Goal: Communication & Community: Answer question/provide support

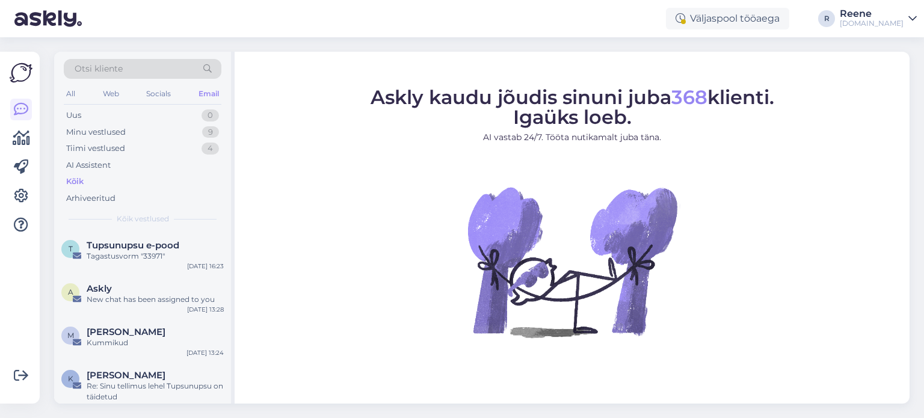
click at [72, 96] on div "All" at bounding box center [71, 94] width 14 height 16
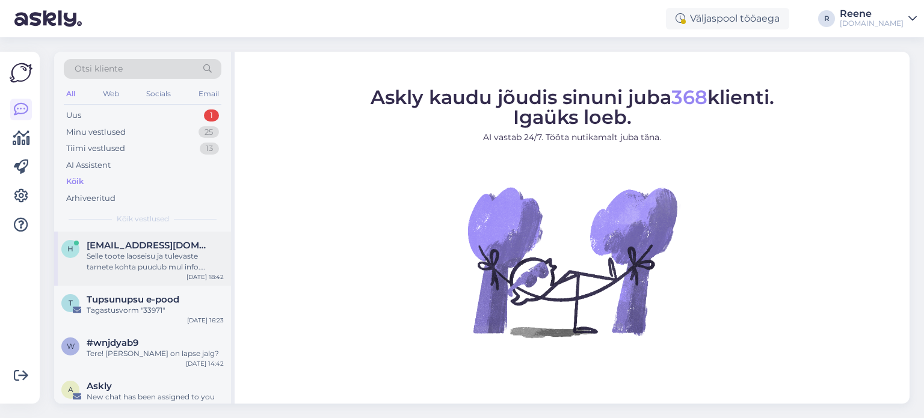
click at [144, 251] on div "Selle toote laoseisu ja tulevaste tarnete kohta puudub mul info. [PERSON_NAME] …" at bounding box center [155, 262] width 137 height 22
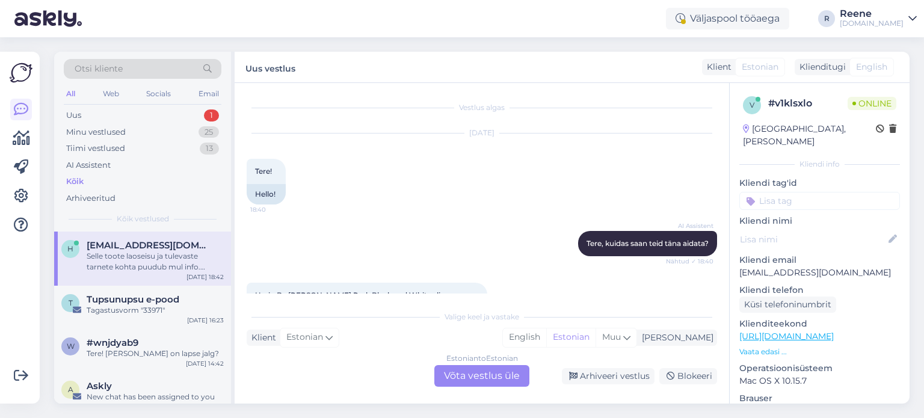
scroll to position [164, 0]
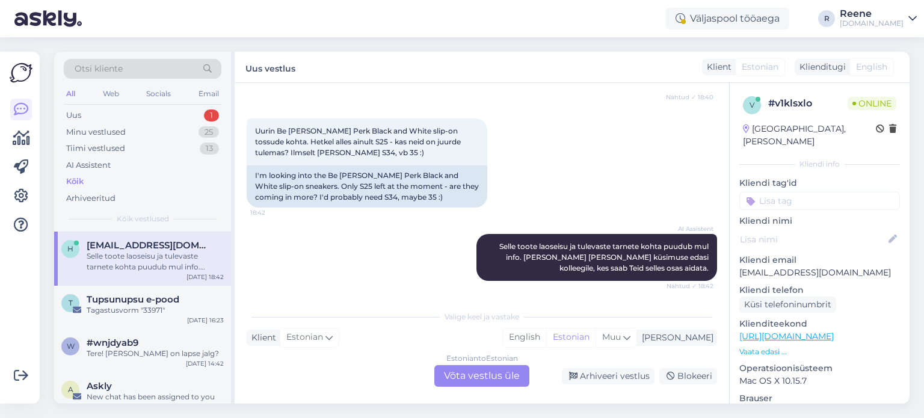
click at [470, 371] on div "Estonian to Estonian Võta vestlus üle" at bounding box center [481, 376] width 95 height 22
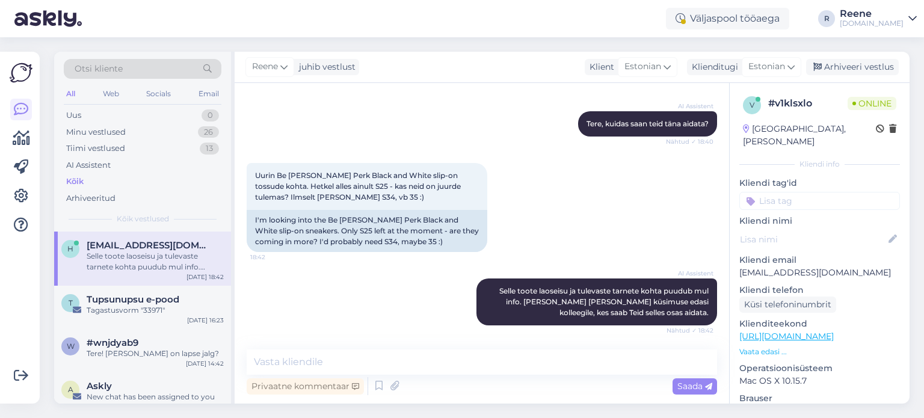
scroll to position [119, 0]
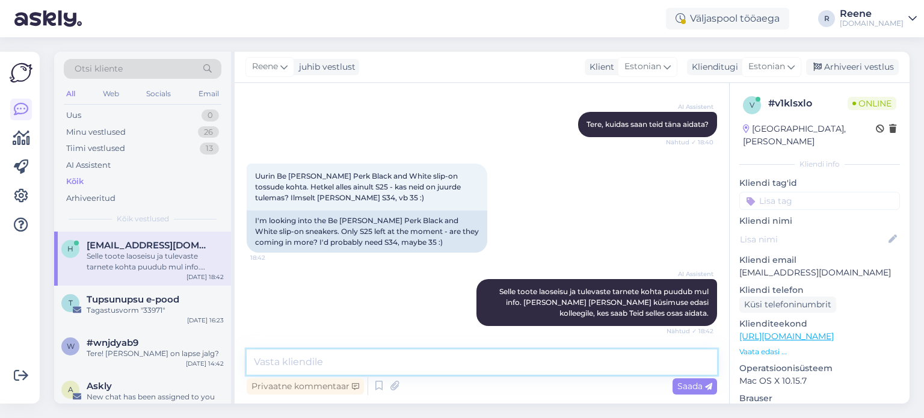
click at [396, 358] on textarea at bounding box center [482, 361] width 470 height 25
type textarea "Tere! Seda enam ei toodeta, seega juurde [PERSON_NAME] kahjuks."
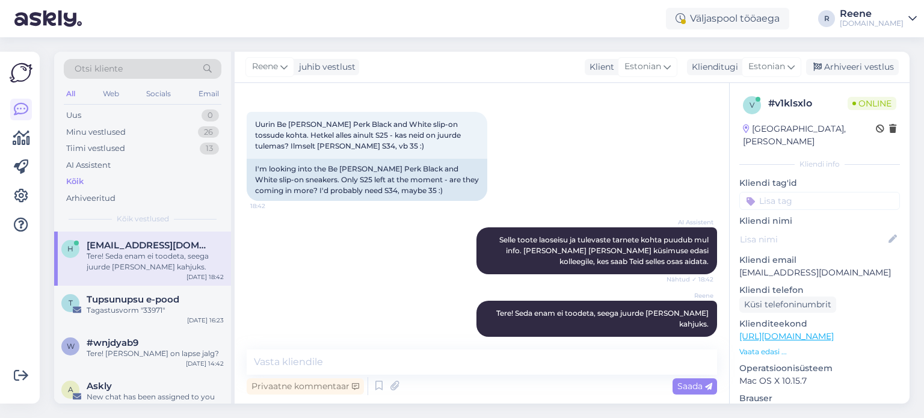
click at [852, 192] on input at bounding box center [819, 201] width 161 height 18
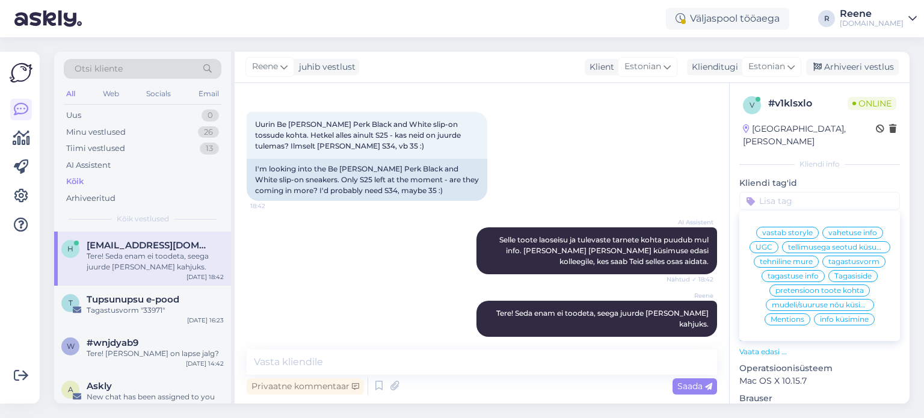
click at [853, 318] on span "info küsimine" at bounding box center [844, 319] width 49 height 7
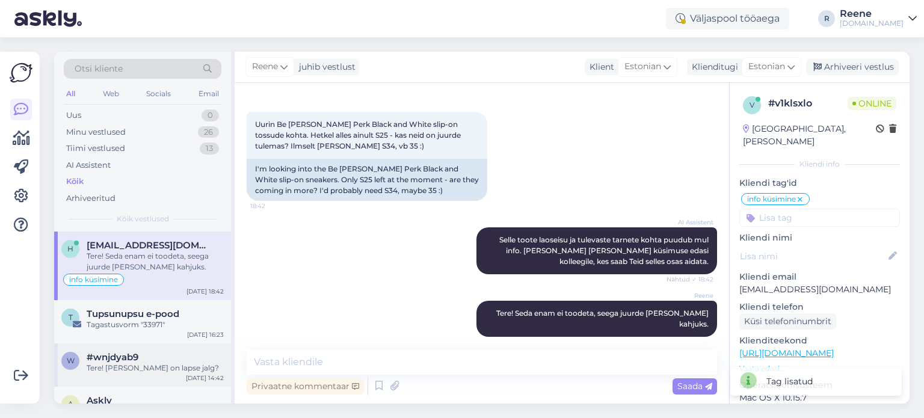
click at [115, 366] on div "Tere! [PERSON_NAME] on lapse jalg?" at bounding box center [155, 368] width 137 height 11
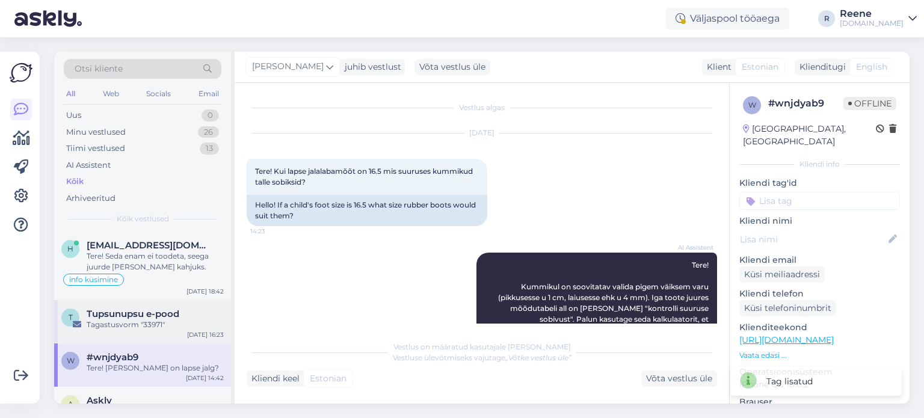
scroll to position [94, 0]
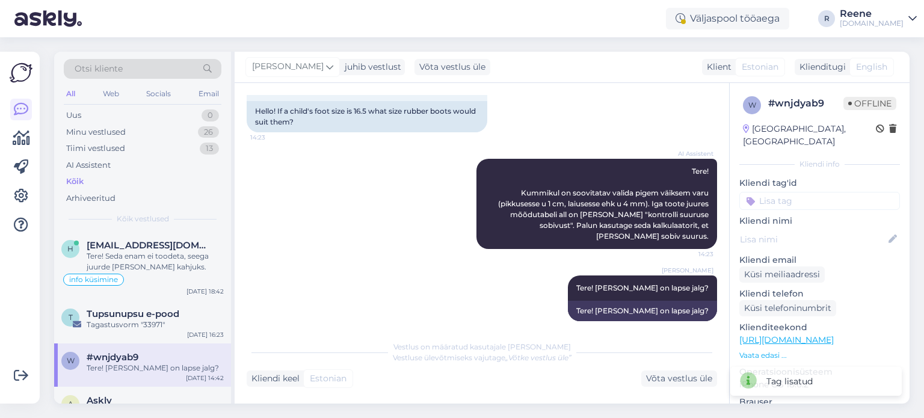
click at [853, 194] on input at bounding box center [819, 201] width 161 height 18
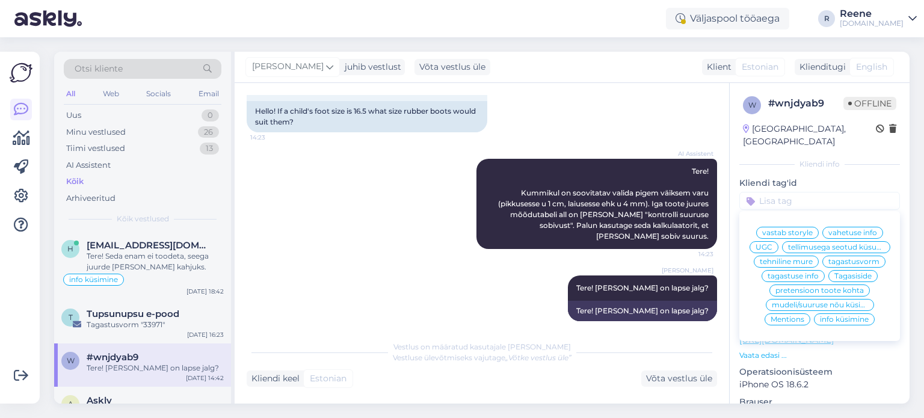
click at [841, 320] on span "info küsimine" at bounding box center [844, 319] width 49 height 7
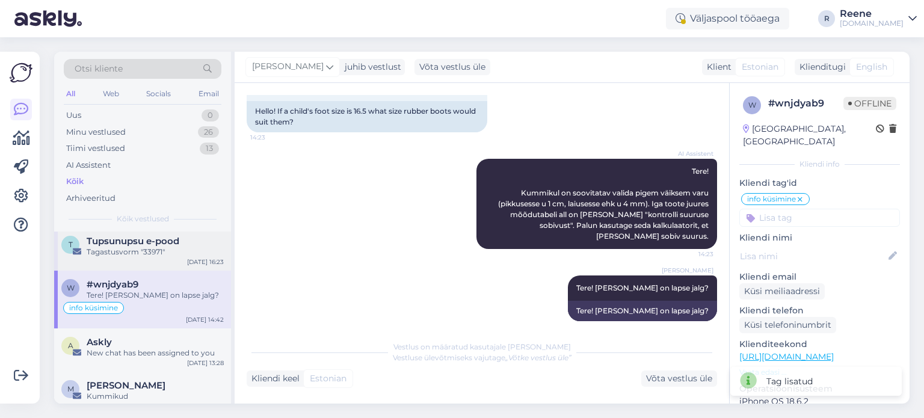
scroll to position [120, 0]
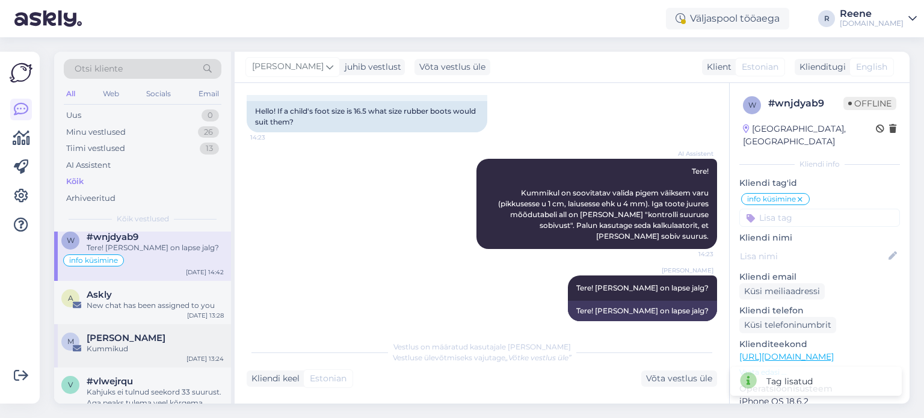
click at [143, 348] on div "Kummikud" at bounding box center [155, 348] width 137 height 11
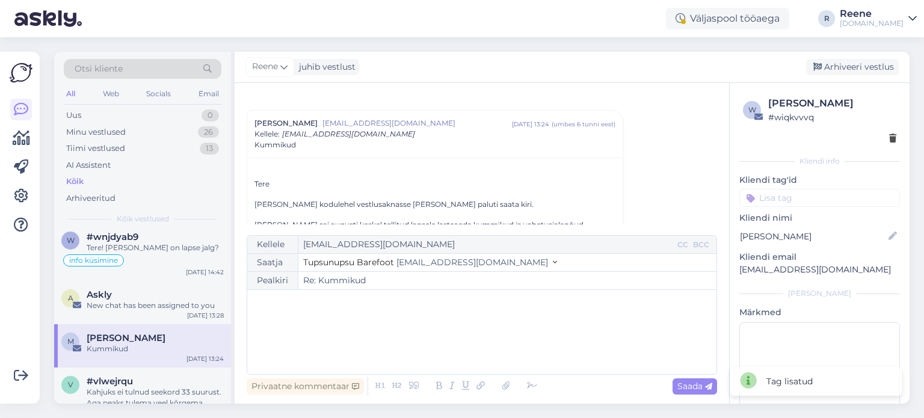
click at [837, 193] on input at bounding box center [819, 198] width 161 height 18
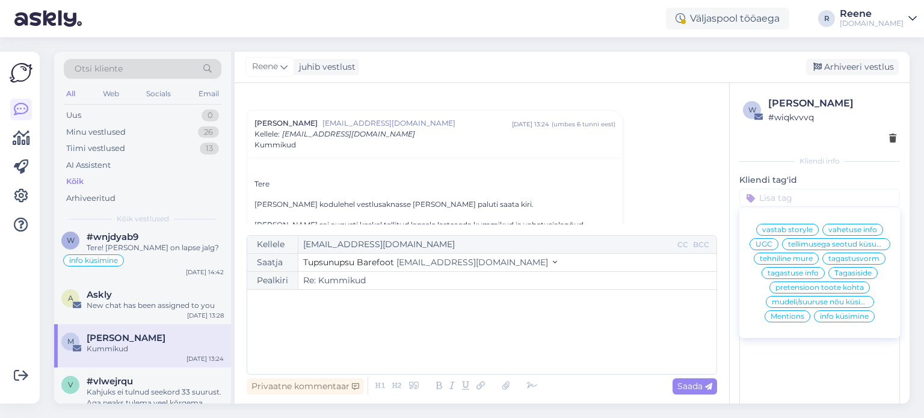
click at [794, 291] on span "pretensioon toote kohta" at bounding box center [819, 287] width 88 height 7
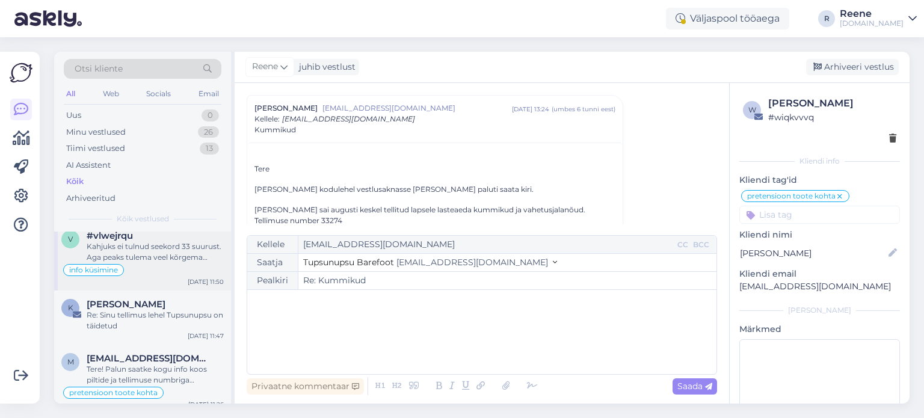
scroll to position [301, 0]
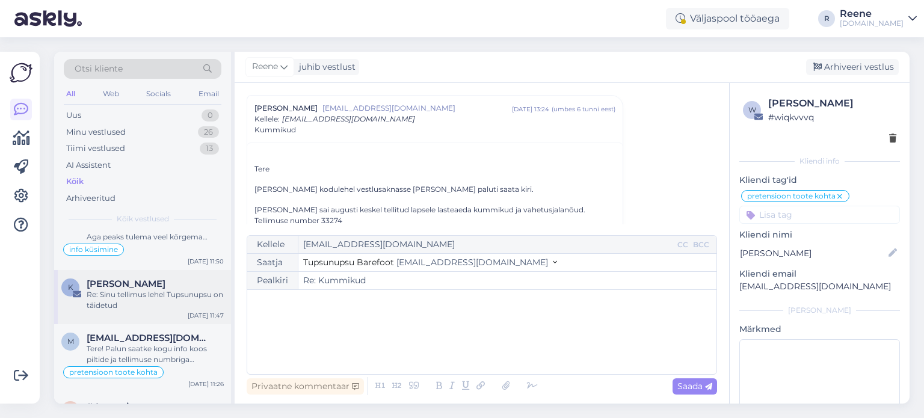
click at [121, 293] on div "Re: Sinu tellimus lehel Tupsunupsu on täidetud" at bounding box center [155, 300] width 137 height 22
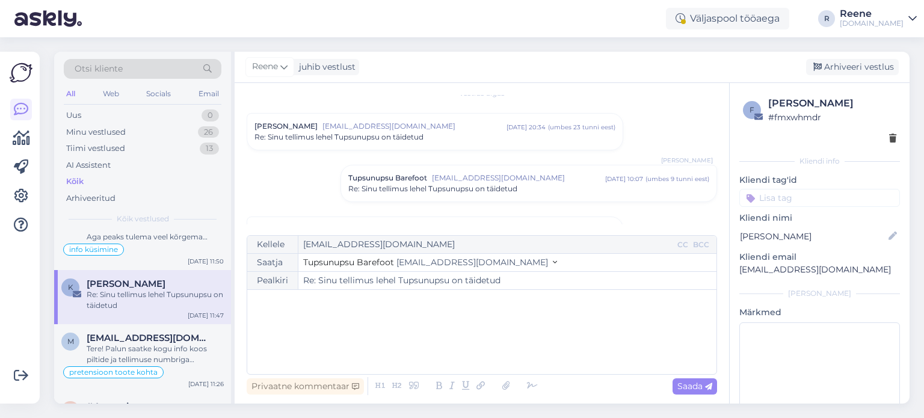
scroll to position [0, 0]
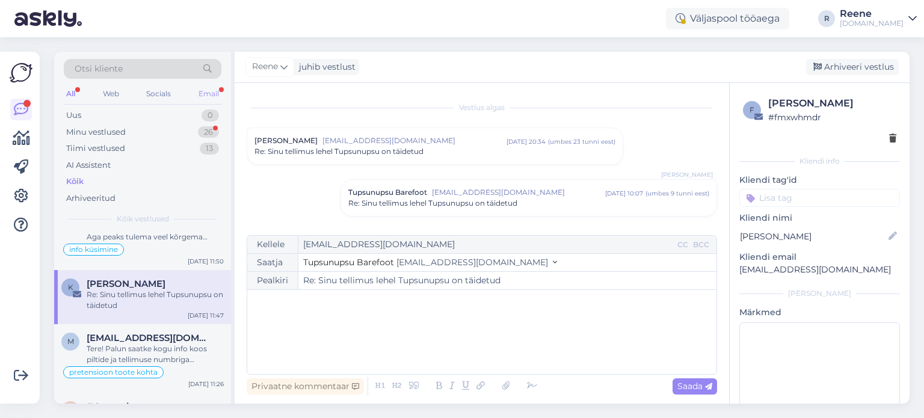
click at [205, 91] on div "Email" at bounding box center [208, 94] width 25 height 16
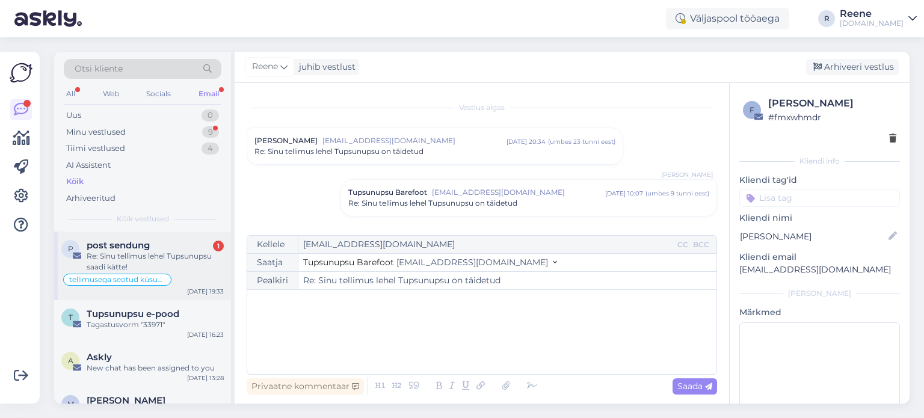
click at [173, 257] on div "Re: Sinu tellimus lehel Tupsunupsu saadi kätte!" at bounding box center [155, 262] width 137 height 22
type textarea "vastatud"
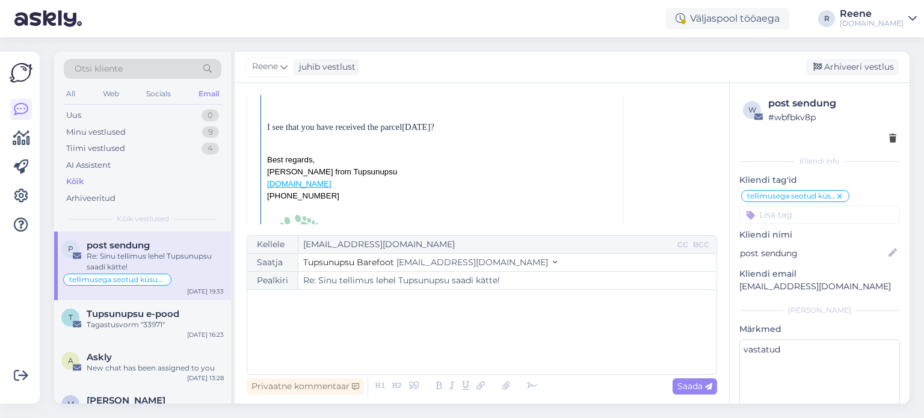
scroll to position [428, 0]
click at [298, 303] on p "﻿" at bounding box center [481, 302] width 457 height 13
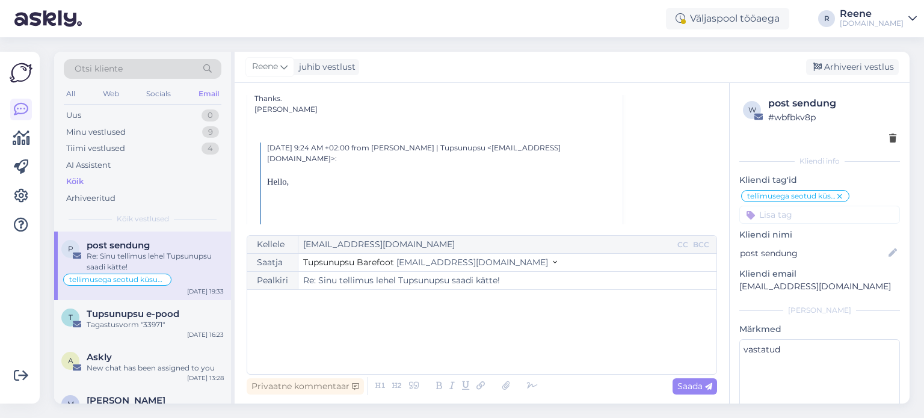
scroll to position [307, 0]
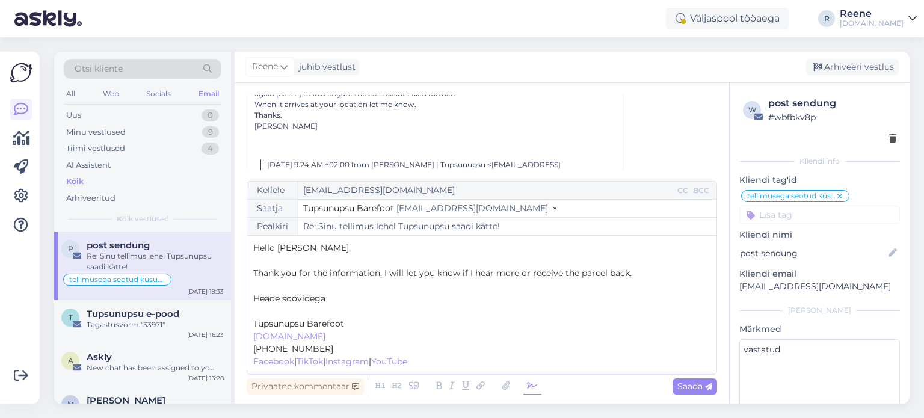
click at [531, 387] on icon at bounding box center [532, 386] width 18 height 17
click at [293, 312] on p "﻿" at bounding box center [481, 311] width 457 height 13
drag, startPoint x: 328, startPoint y: 295, endPoint x: 241, endPoint y: 297, distance: 87.2
click at [241, 297] on div "Vestlus algas post sendung [EMAIL_ADDRESS][DOMAIN_NAME] [DATE] 19:39 ( 3 päeva …" at bounding box center [482, 243] width 494 height 321
click at [690, 387] on span "Saada" at bounding box center [694, 386] width 35 height 11
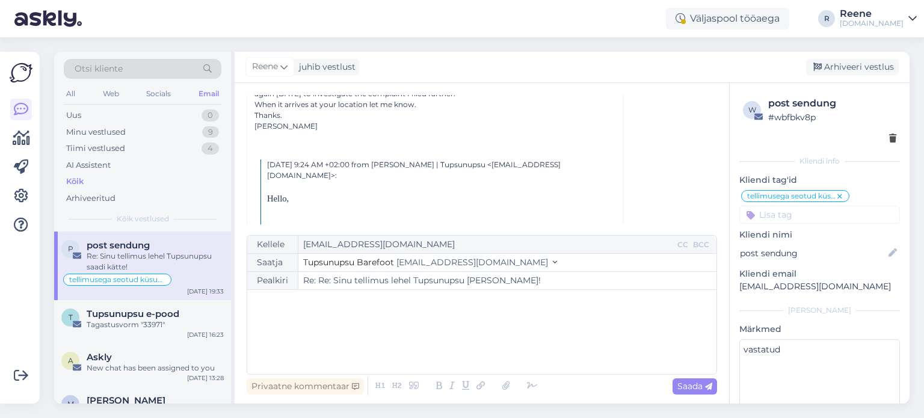
type input "Re: Sinu tellimus lehel Tupsunupsu saadi kätte!"
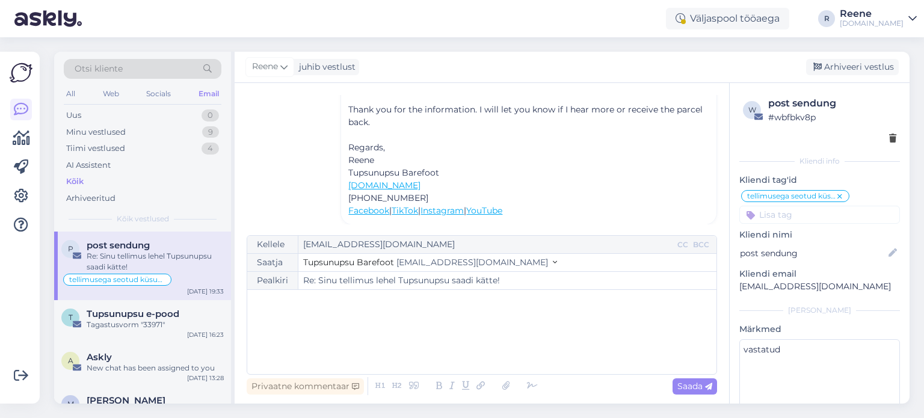
scroll to position [2957, 0]
